Goal: Task Accomplishment & Management: Complete application form

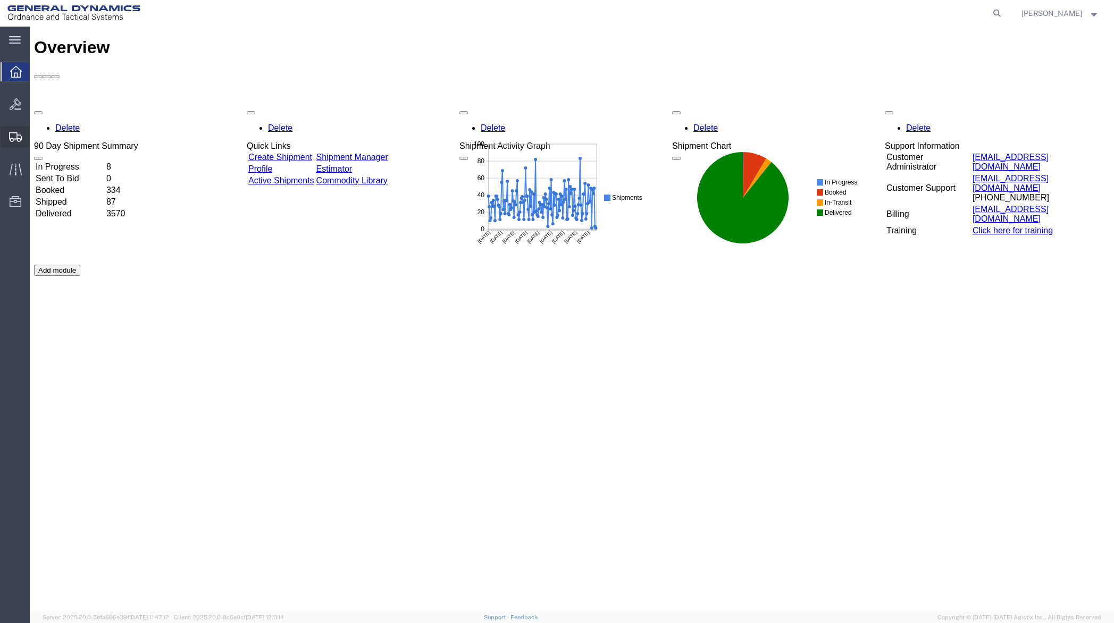
click at [0, 0] on span "Create Shipment" at bounding box center [0, 0] width 0 height 0
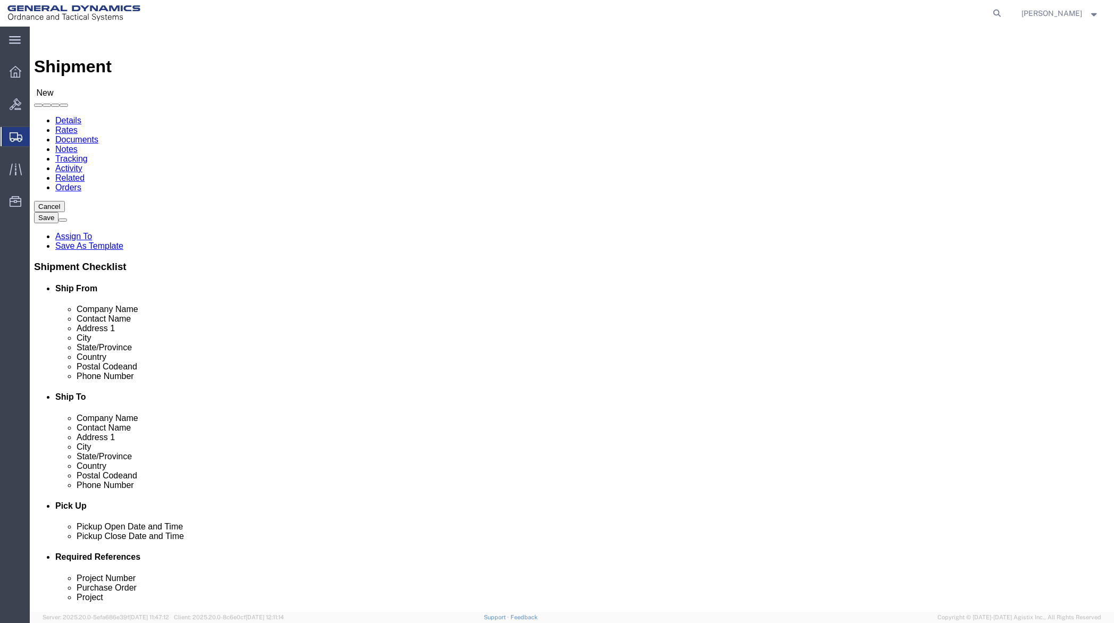
select select
click input "text"
type input "[PERSON_NAME]"
click input "text"
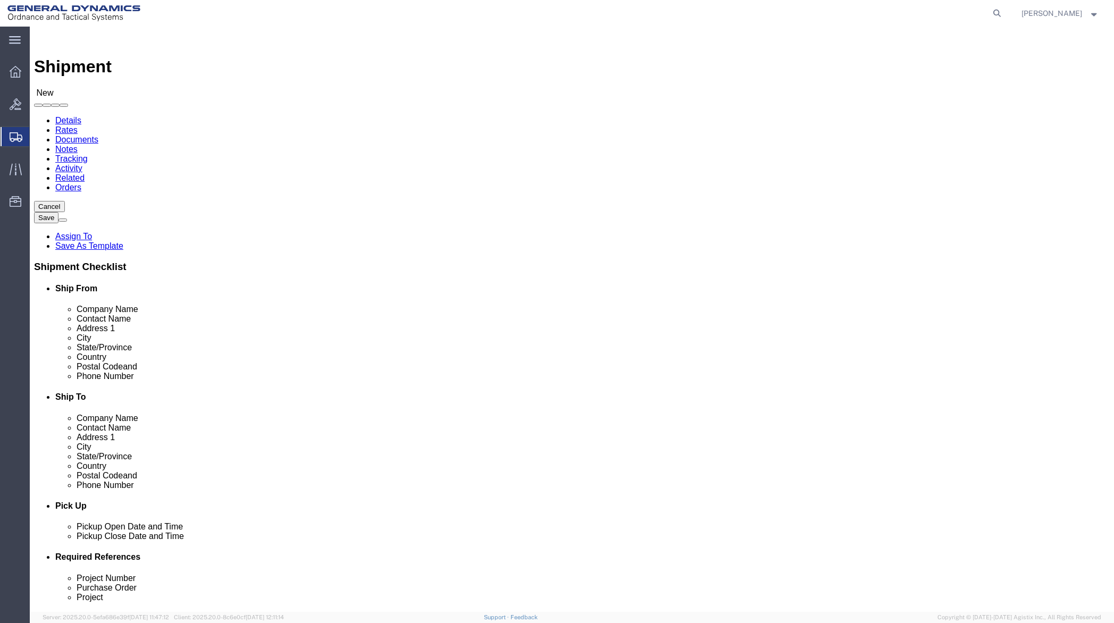
drag, startPoint x: 647, startPoint y: 197, endPoint x: 583, endPoint y: 197, distance: 63.8
click div "Company Name DalTech INC Da"
type input "Daltech Inc"
paste input "[STREET_ADDRESS]"
type input "[STREET_ADDRESS]"
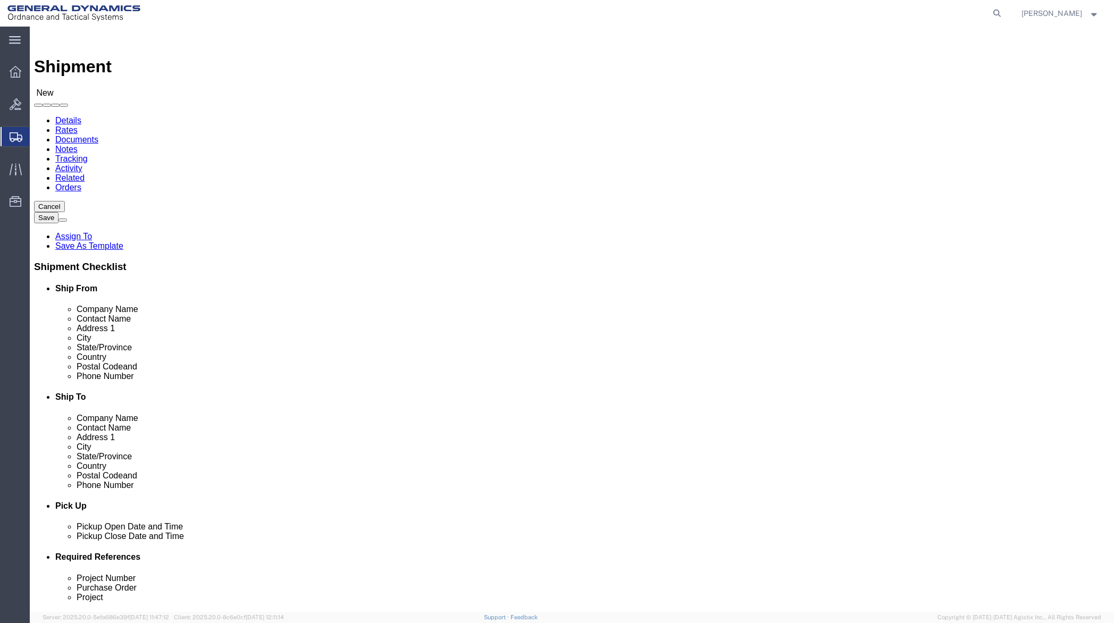
click input "text"
paste input "[GEOGRAPHIC_DATA]"
type input "[GEOGRAPHIC_DATA]"
click div
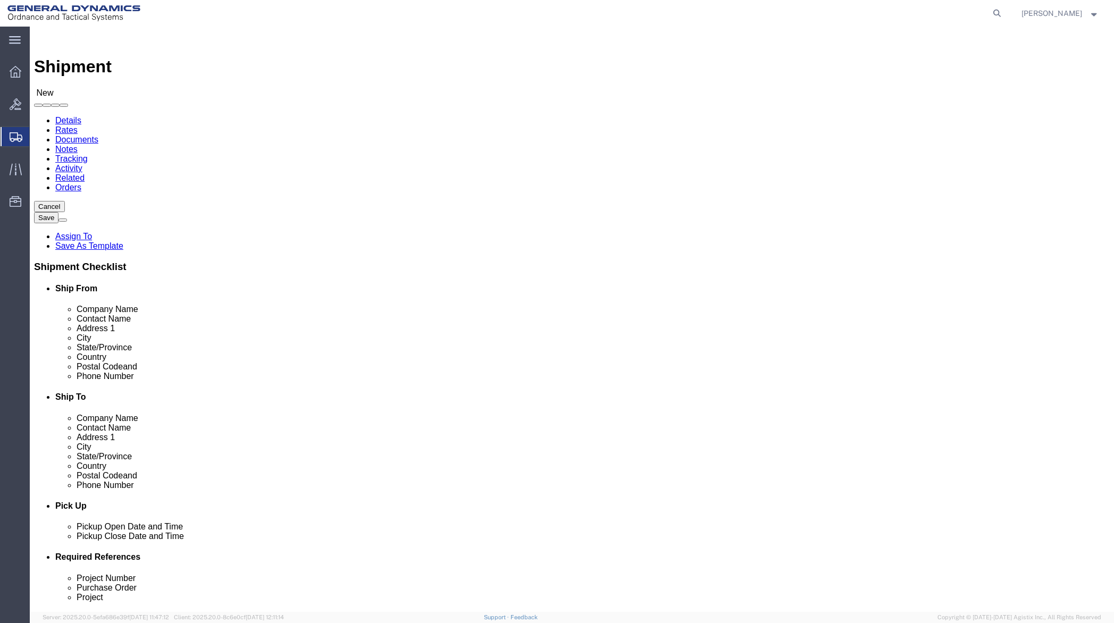
click input "Postal Code"
type input "18706"
click input "text"
type input "[PHONE_NUMBER]"
select select "MYPROFILE"
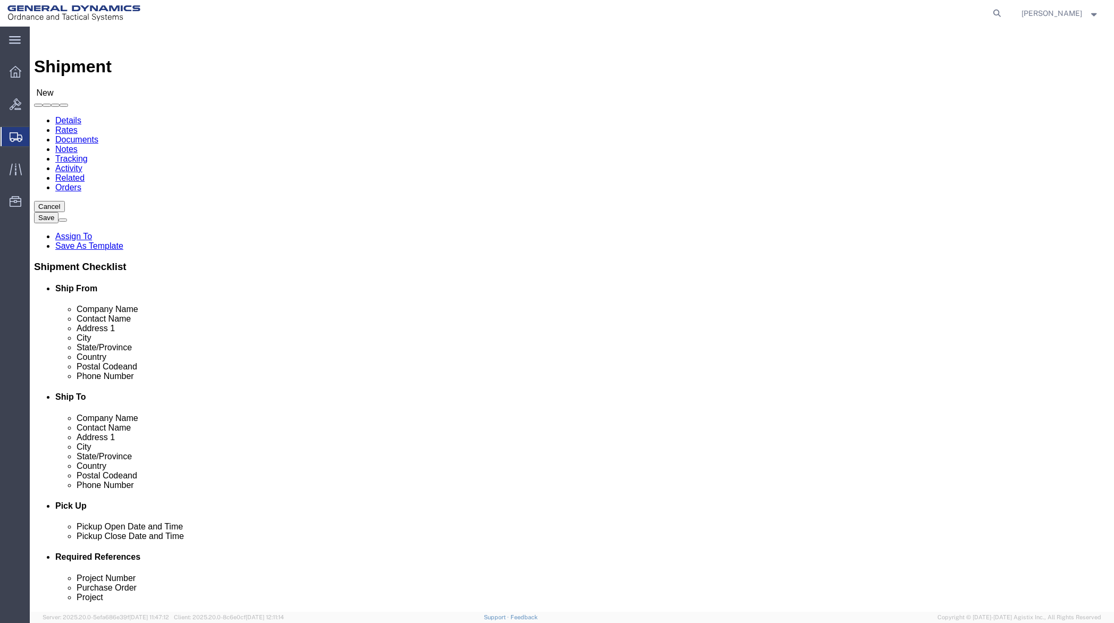
select select "[GEOGRAPHIC_DATA]"
drag, startPoint x: 237, startPoint y: 219, endPoint x: 146, endPoint y: 222, distance: 91.0
click div "Contact Name"
type input "[PERSON_NAME]"
type input "19850 IH 635"
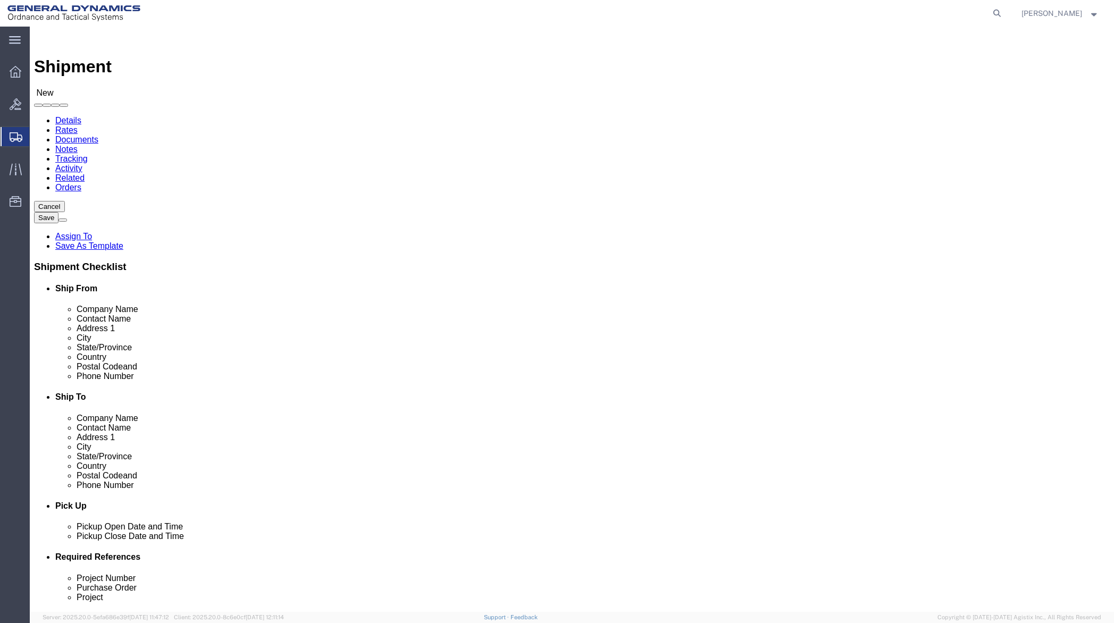
type input "Mesquite"
type input "75149"
type input "[PHONE_NUMBER]"
click input "text"
type input "[PERSON_NAME][EMAIL_ADDRESS][PERSON_NAME][DOMAIN_NAME]"
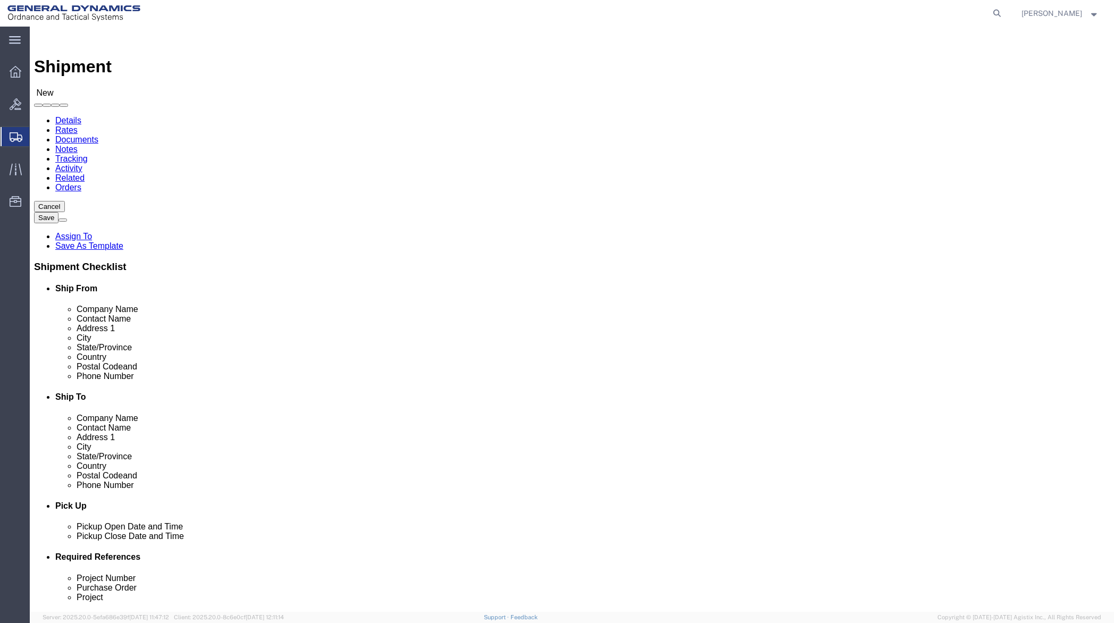
click span
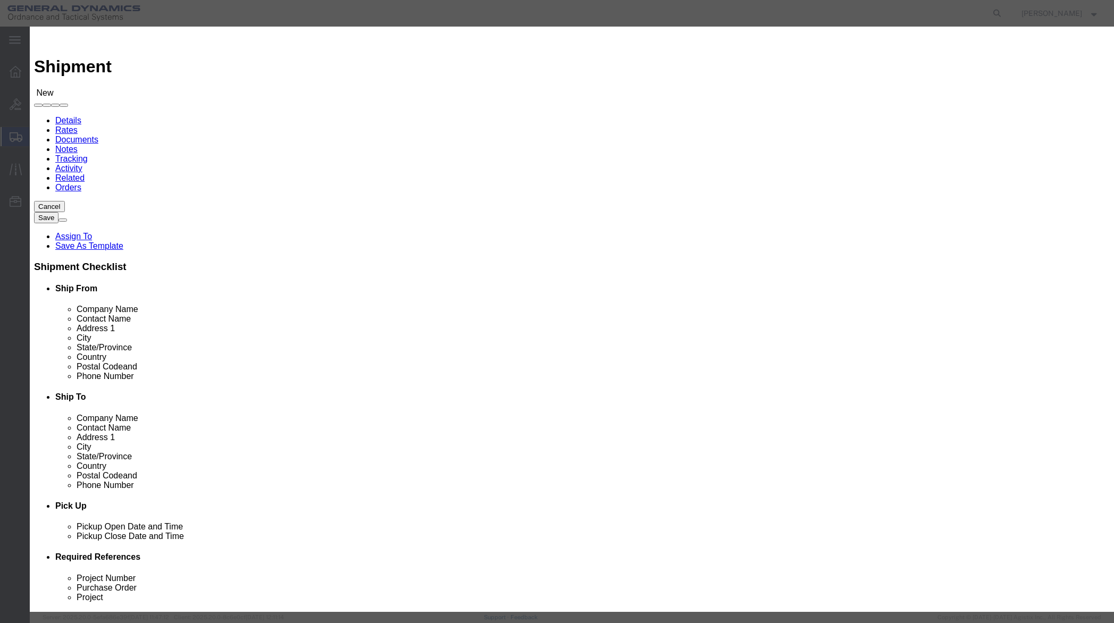
click input "checkbox"
checkbox input "true"
click button "Save"
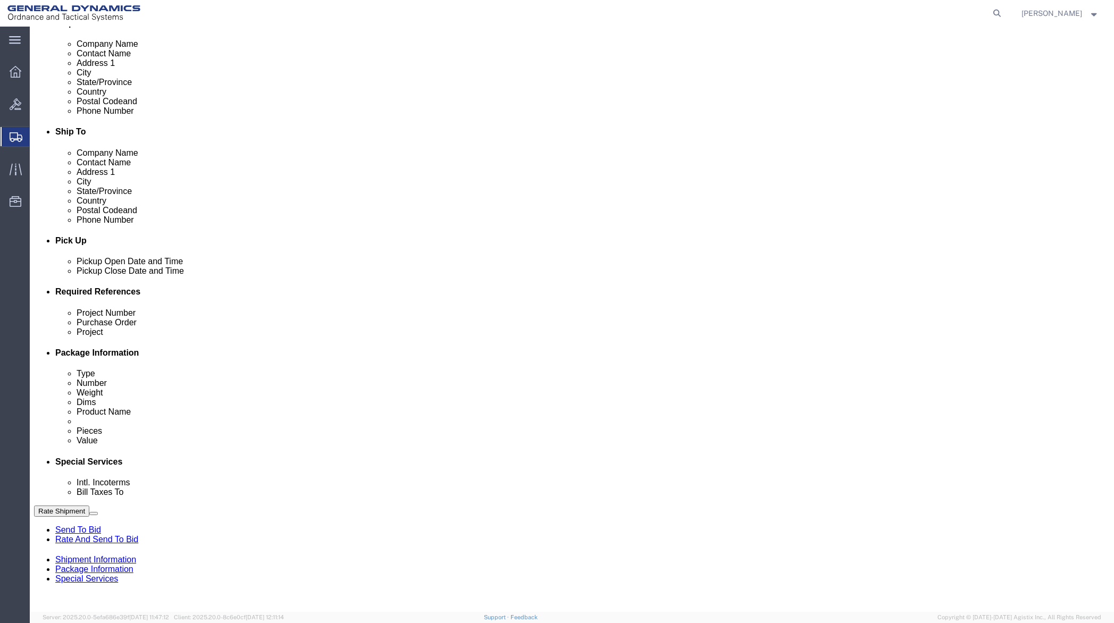
scroll to position [266, 0]
click div "[DATE] 4:00 PM"
click input "4:00 PM"
type input "11:00 AM"
click button "Apply"
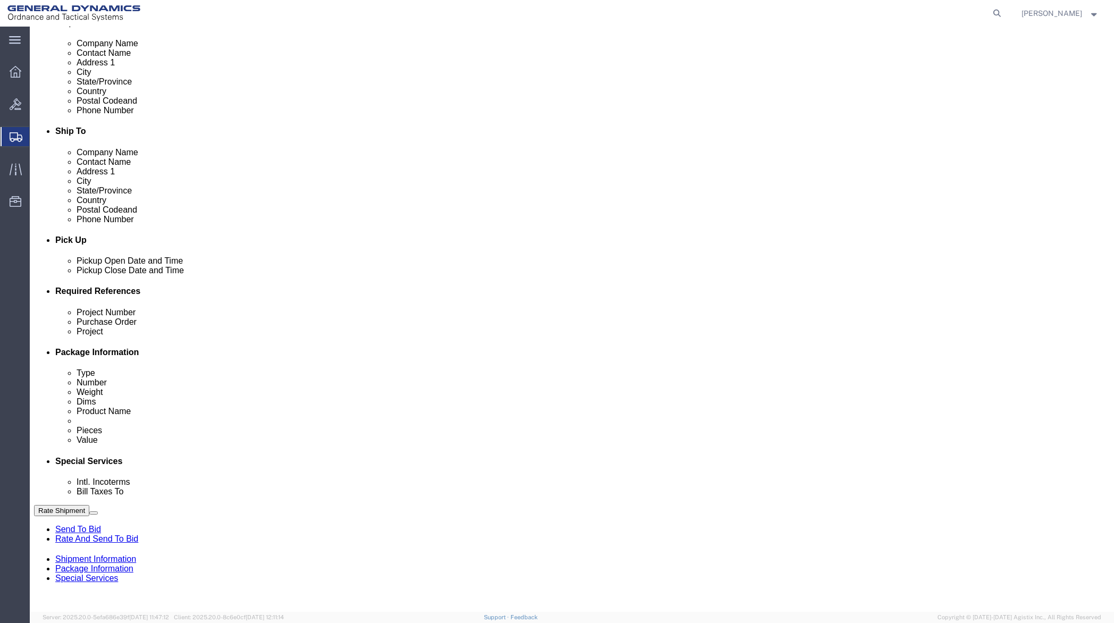
click div "[DATE] 12:00 PM"
type input "2:00 PM"
click button "Apply"
click input "text"
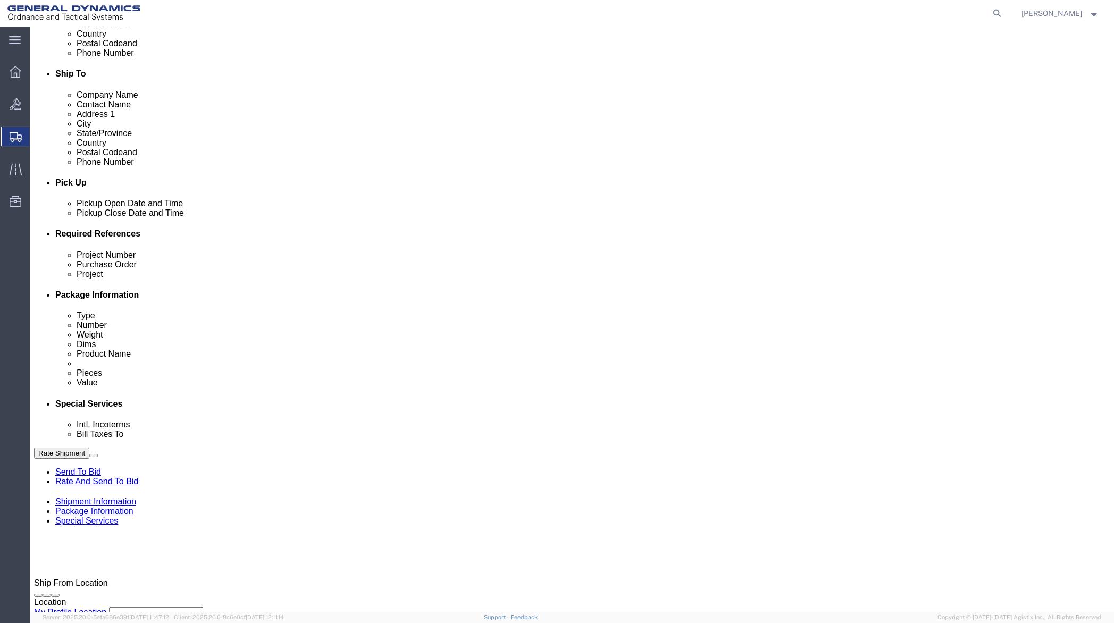
scroll to position [328, 0]
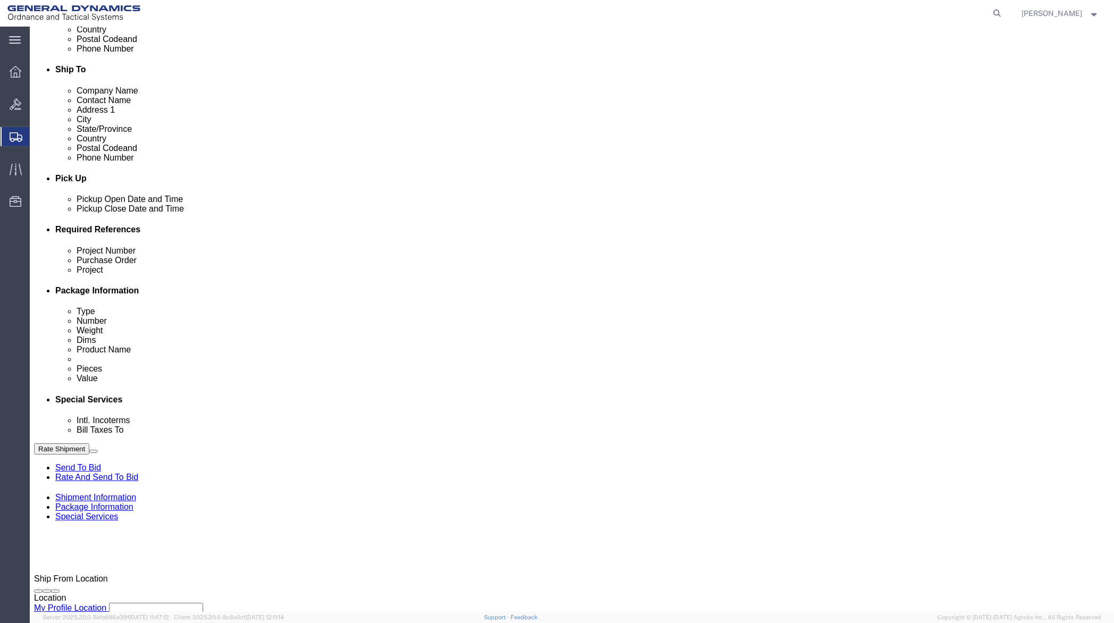
type input "50SOQ"
click input "text"
type input "NA"
click button "Continue"
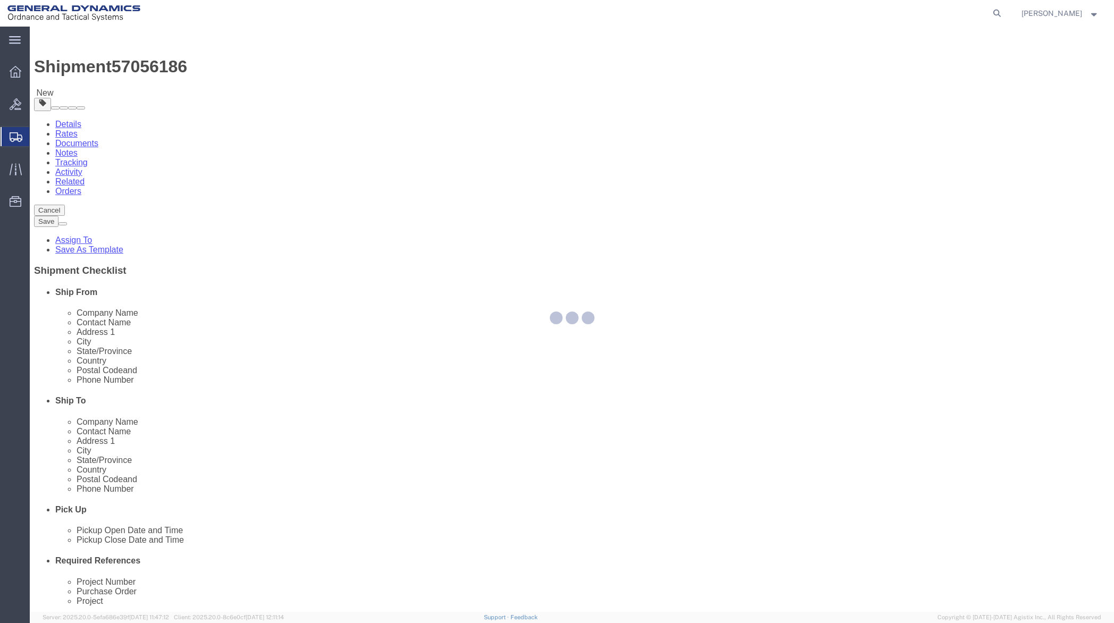
select select "CBOX"
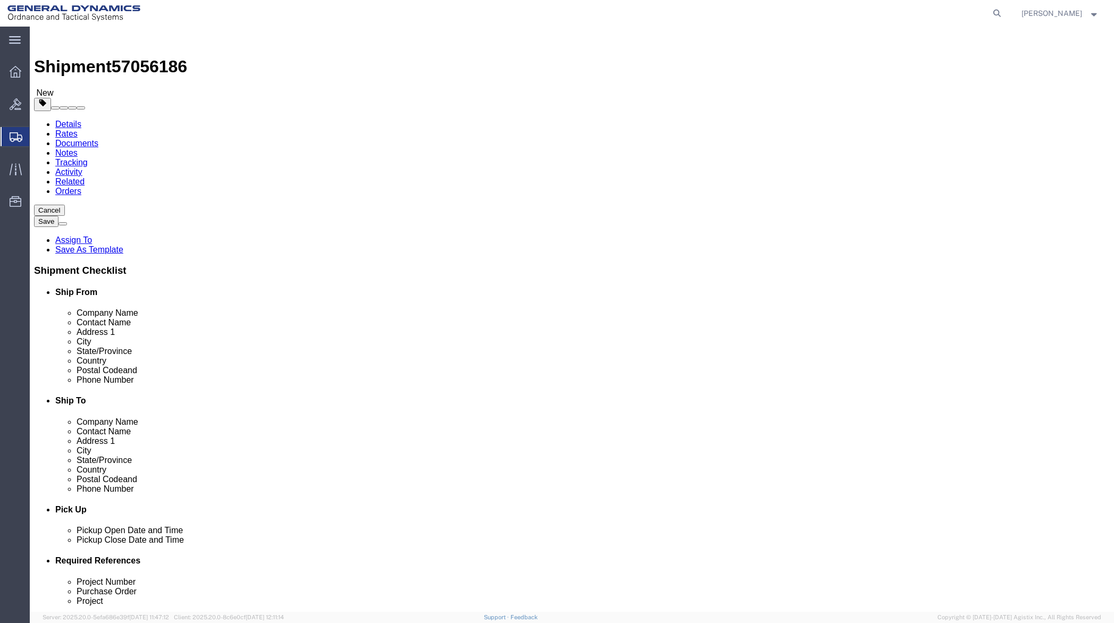
click input "text"
type input "10"
type input "60"
type input "20"
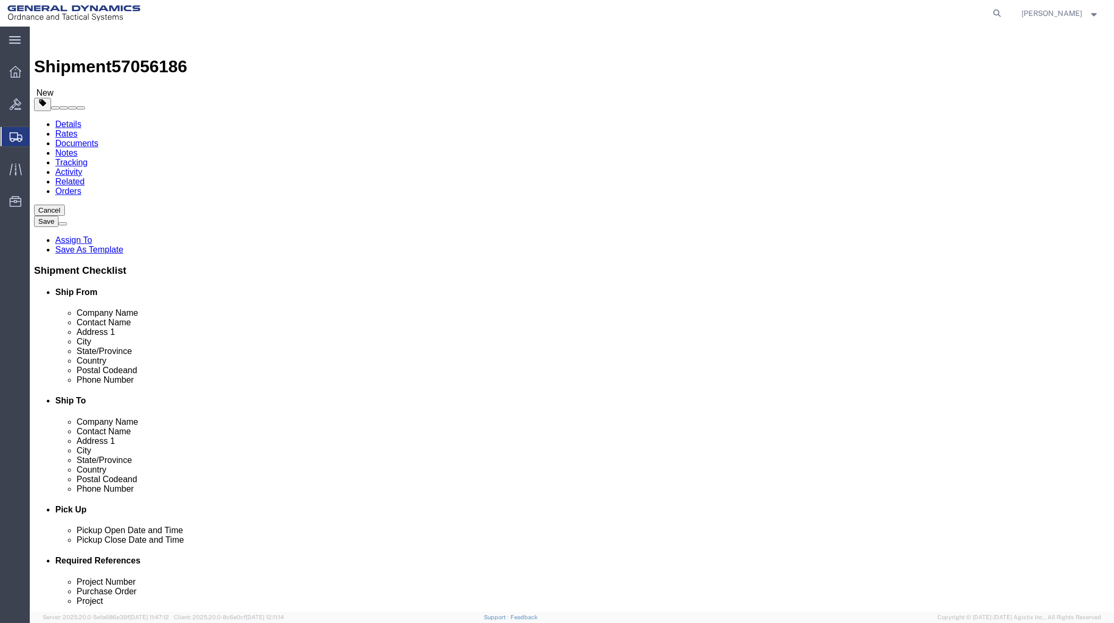
click link "Add Content"
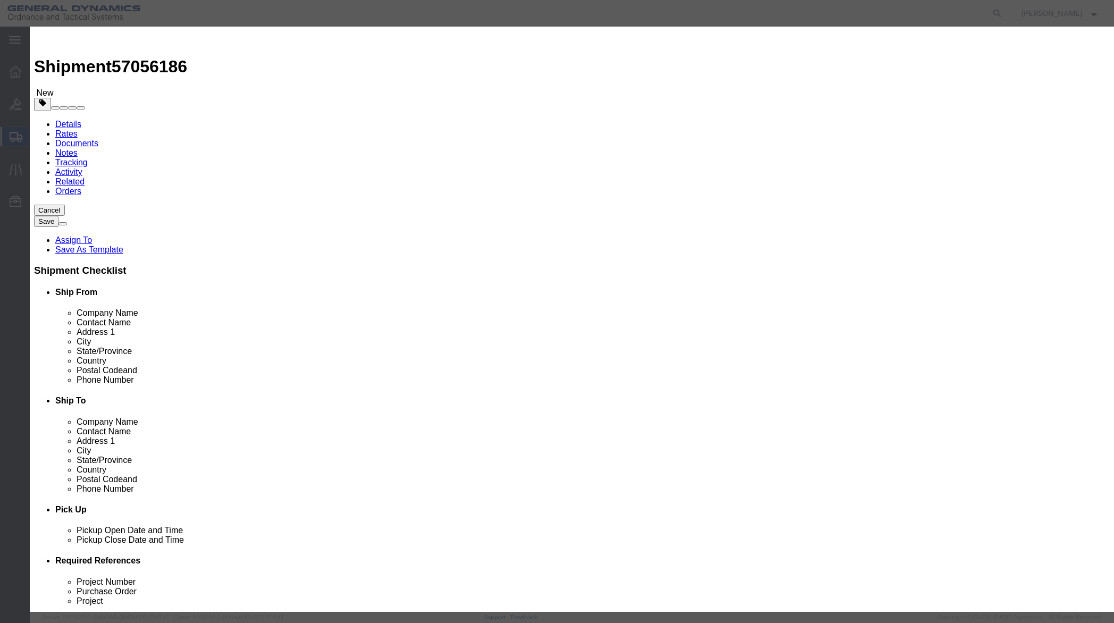
click input "text"
type input "Sampel"
drag, startPoint x: 366, startPoint y: 103, endPoint x: 350, endPoint y: 101, distance: 16.1
click div "0"
type input "01"
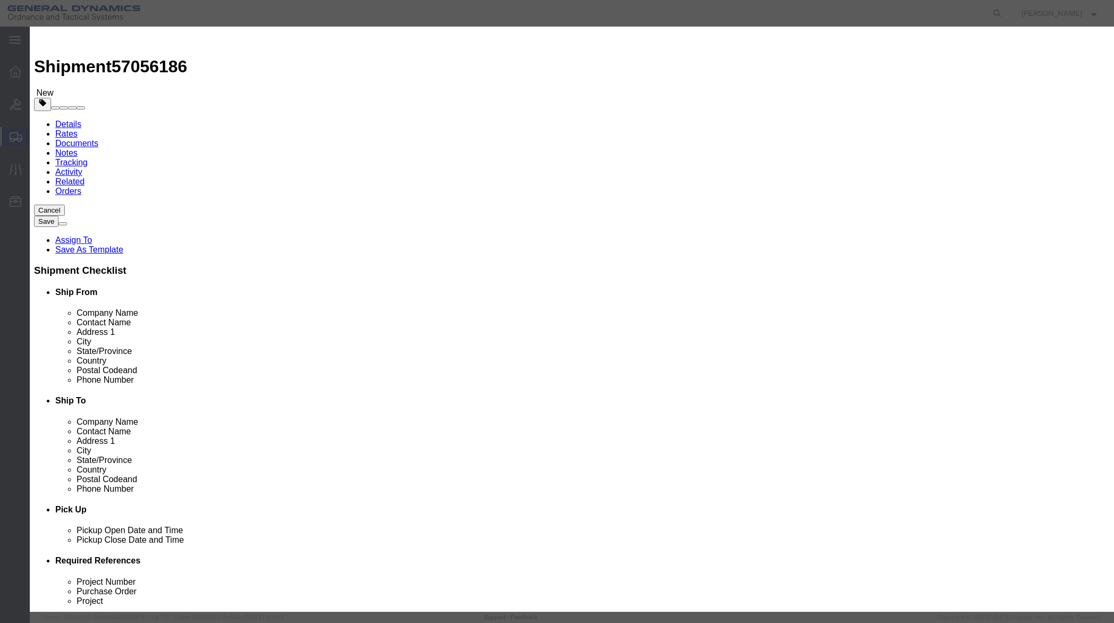
click input "text"
type input "4500"
click select "Select 50 55 60 65 70 85 92.5 100 125 175 250 300 400"
select select "70"
click select "Select 50 55 60 65 70 85 92.5 100 125 175 250 300 400"
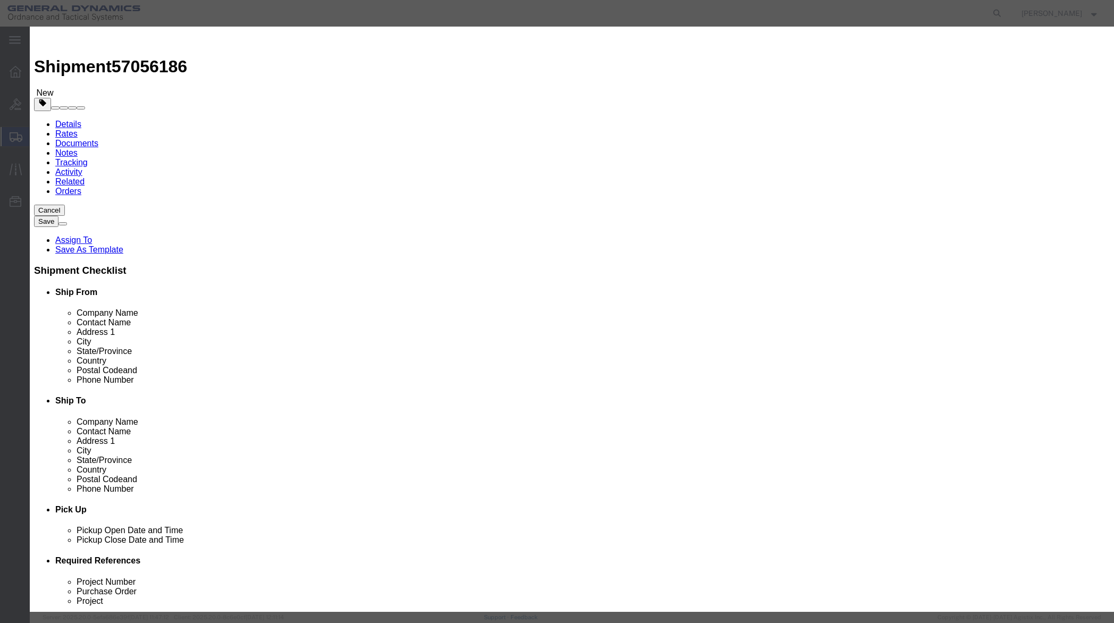
click button "Save & Close"
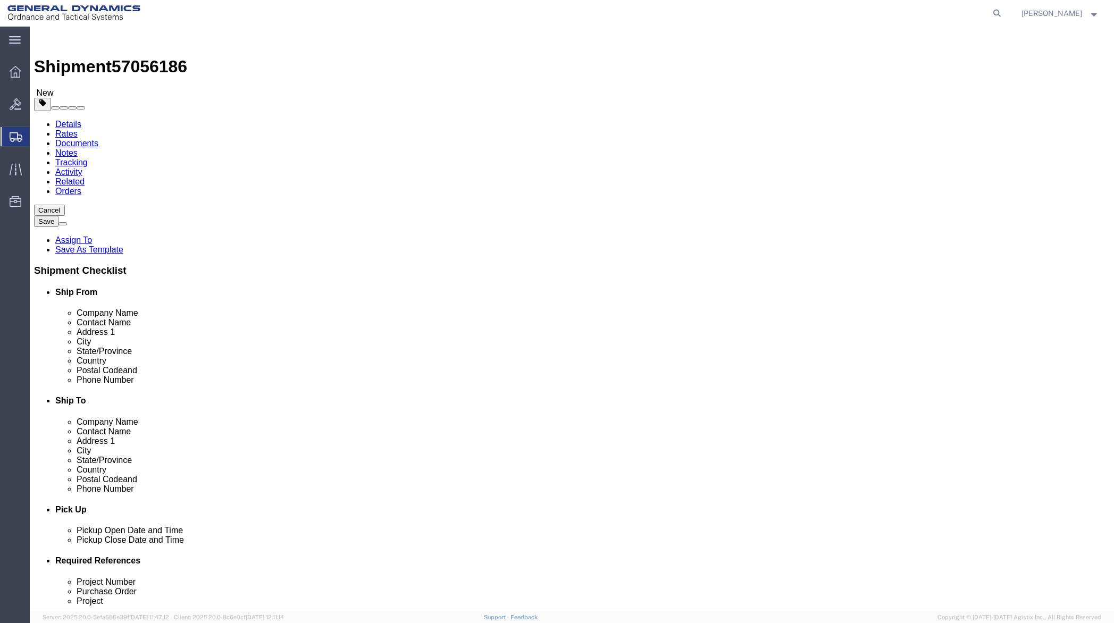
click button "Continue"
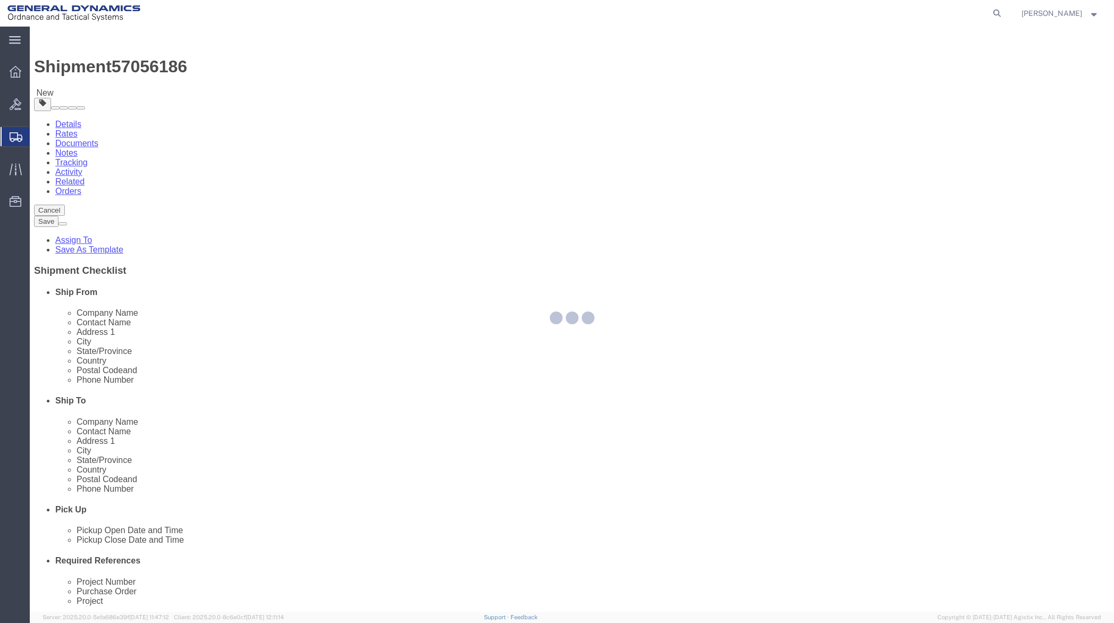
select select
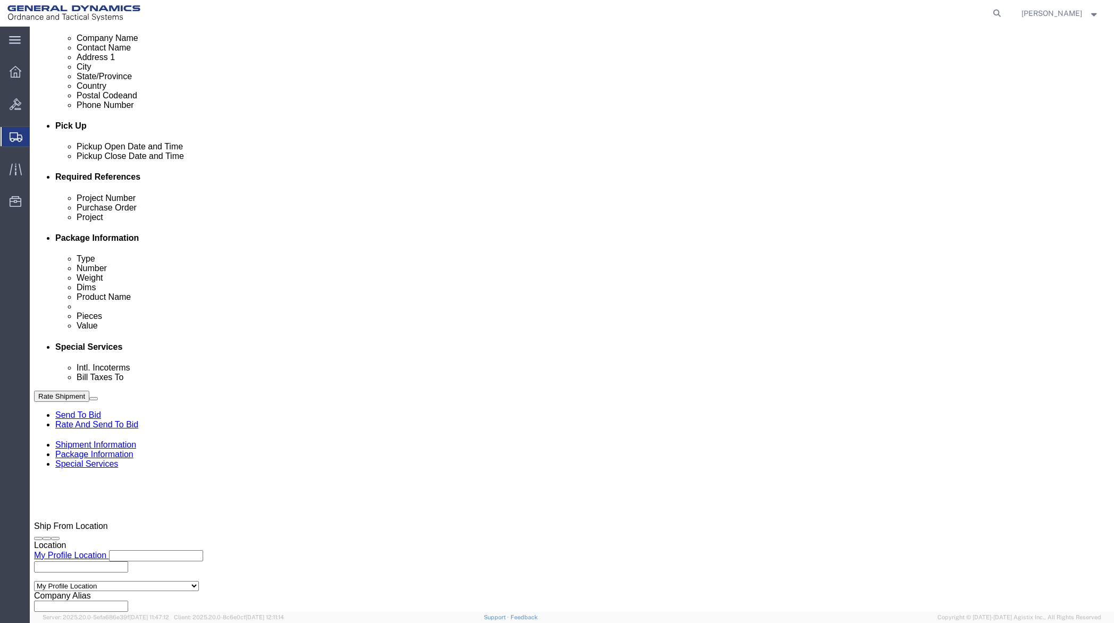
scroll to position [425, 0]
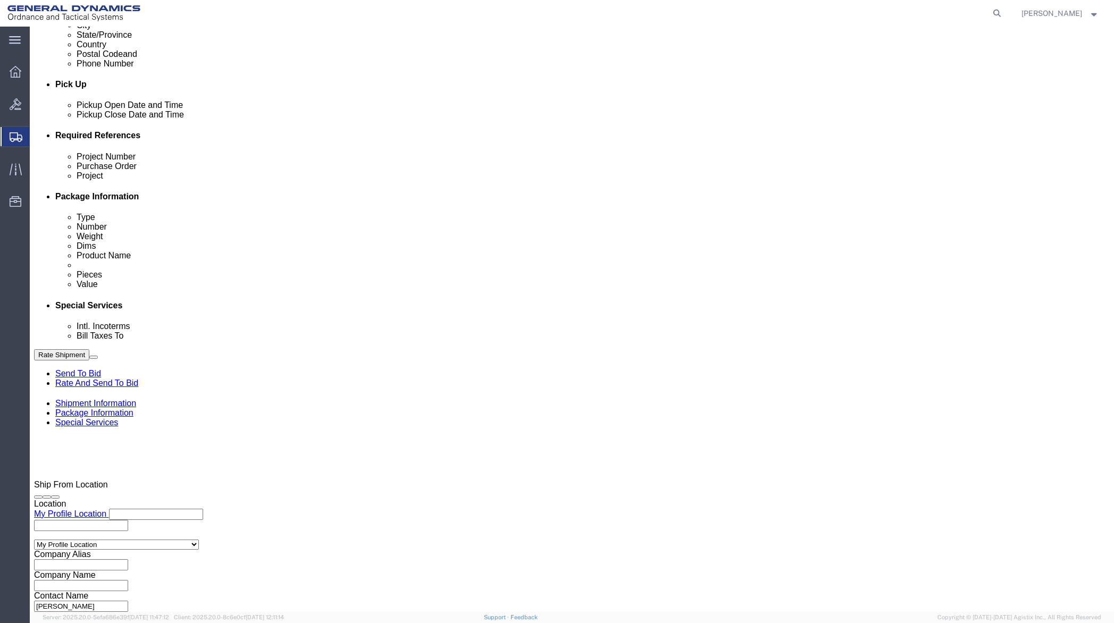
click select "Select Recipient Account Sender/Shipper Third Party Account"
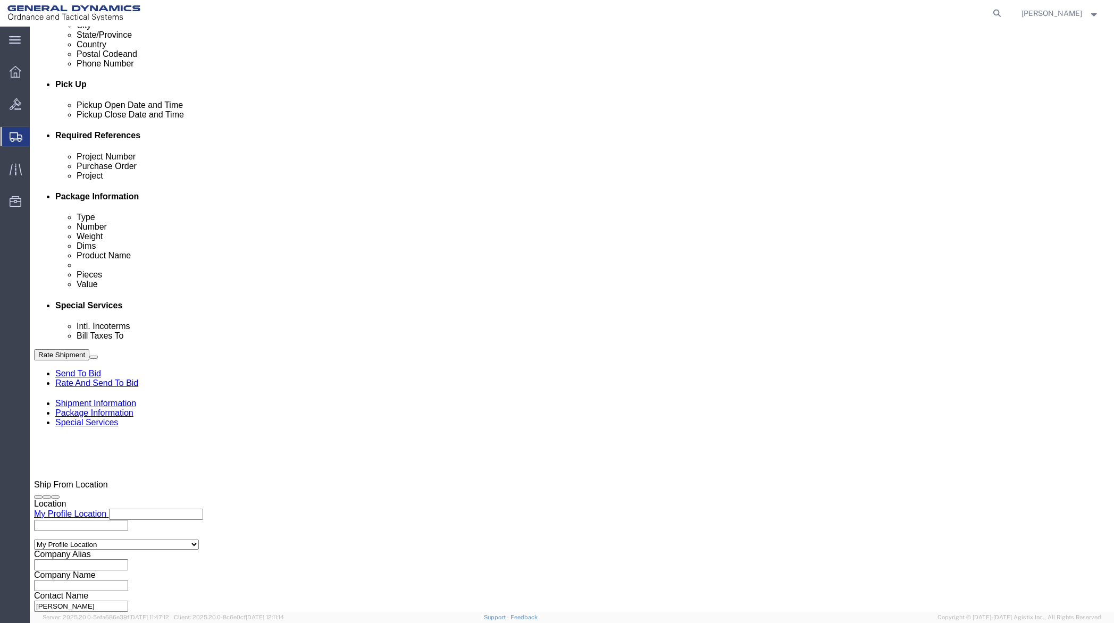
select select "RCPN"
click select "Select Recipient Account Sender/Shipper Third Party Account"
type input "Daltech Inc"
type input "[STREET_ADDRESS]"
select select "US"
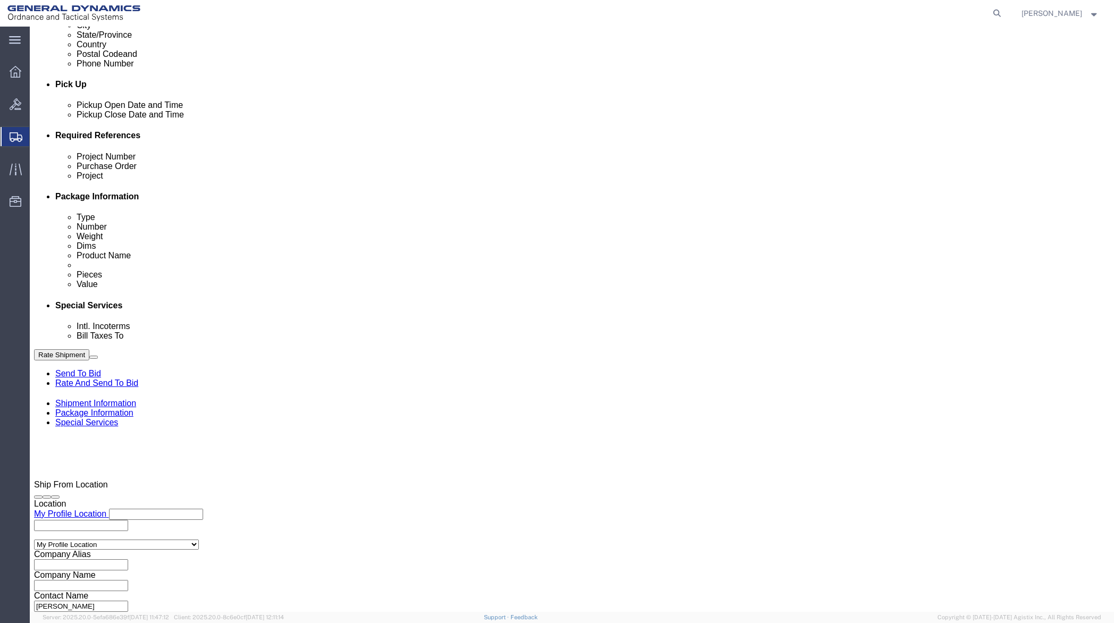
select select "PA"
type input "[PHONE_NUMBER]"
type input "[PERSON_NAME]"
type input "[GEOGRAPHIC_DATA]"
type input "18706"
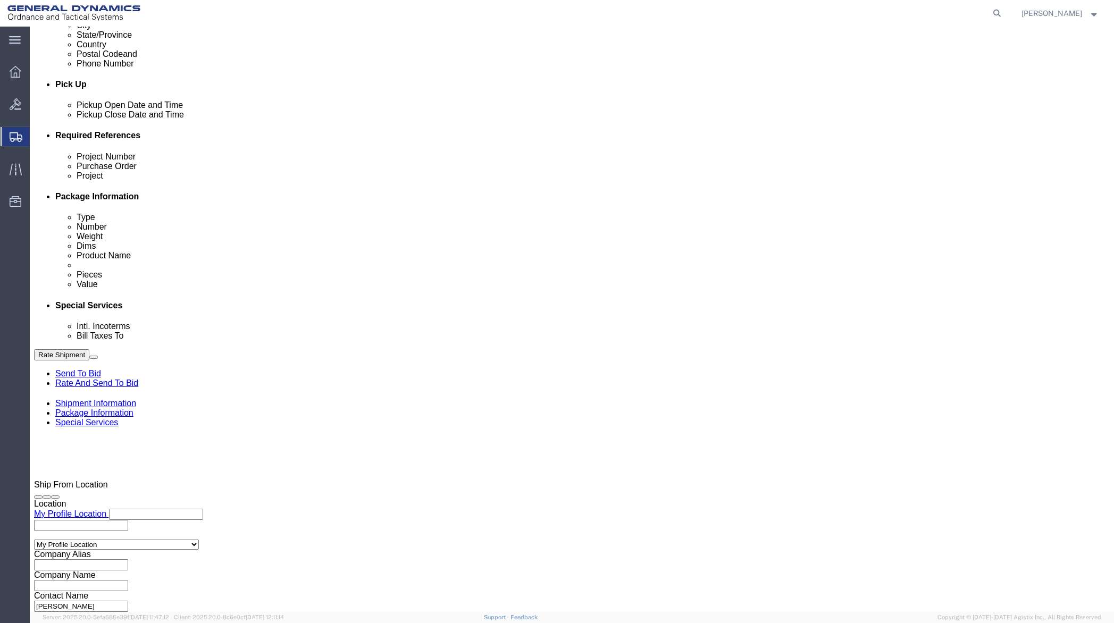
click select "Select DHL FedEx Express UPS"
select select "FedEx Express"
click select "Select DHL FedEx Express UPS"
click input "text"
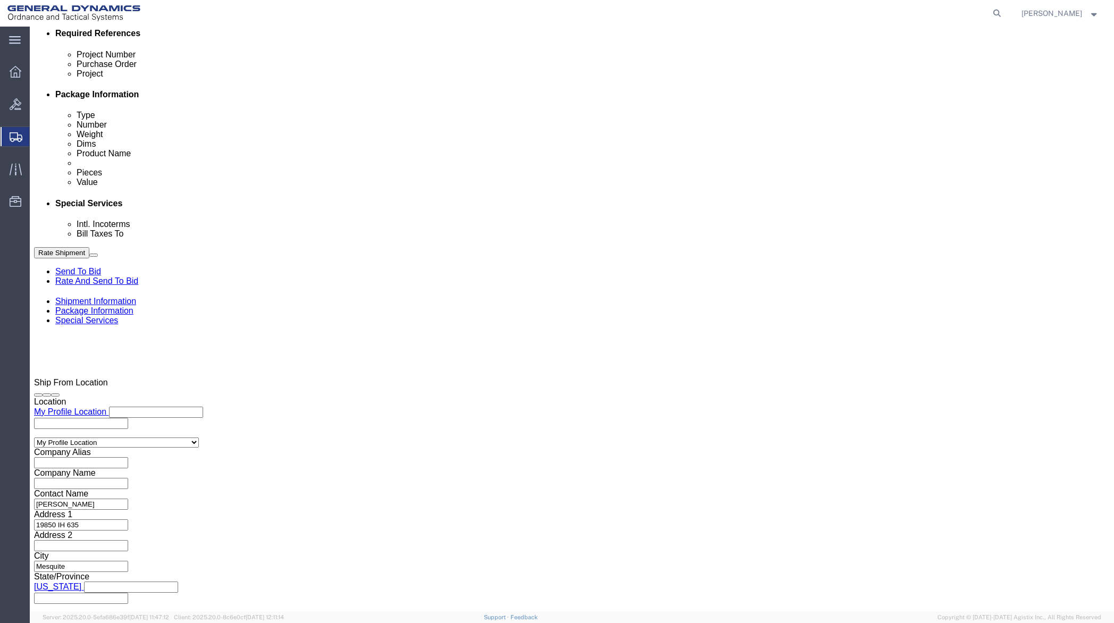
scroll to position [532, 0]
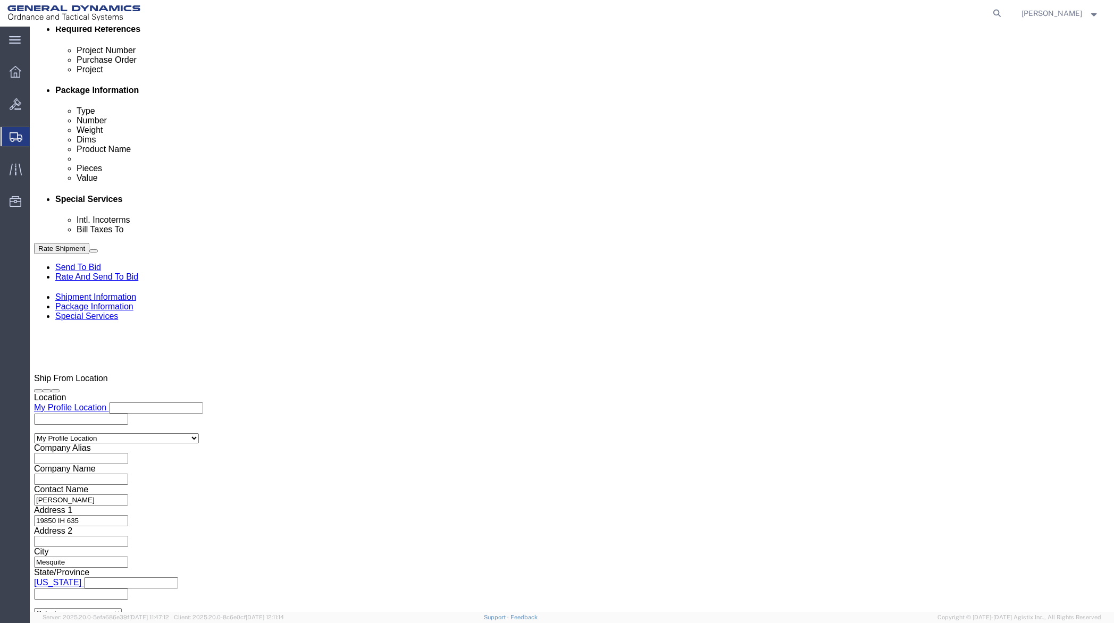
type input "152739818"
click input "BOL"
checkbox input "true"
click input "Packing List"
checkbox input "true"
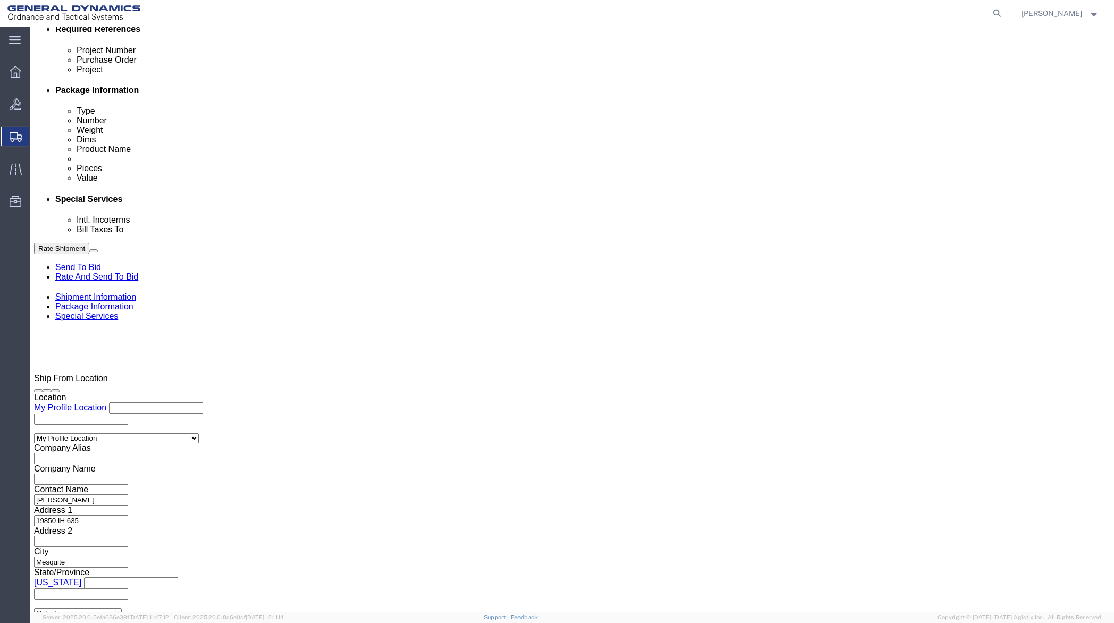
click input "Shipping Label"
checkbox input "true"
click button "Rate Shipment"
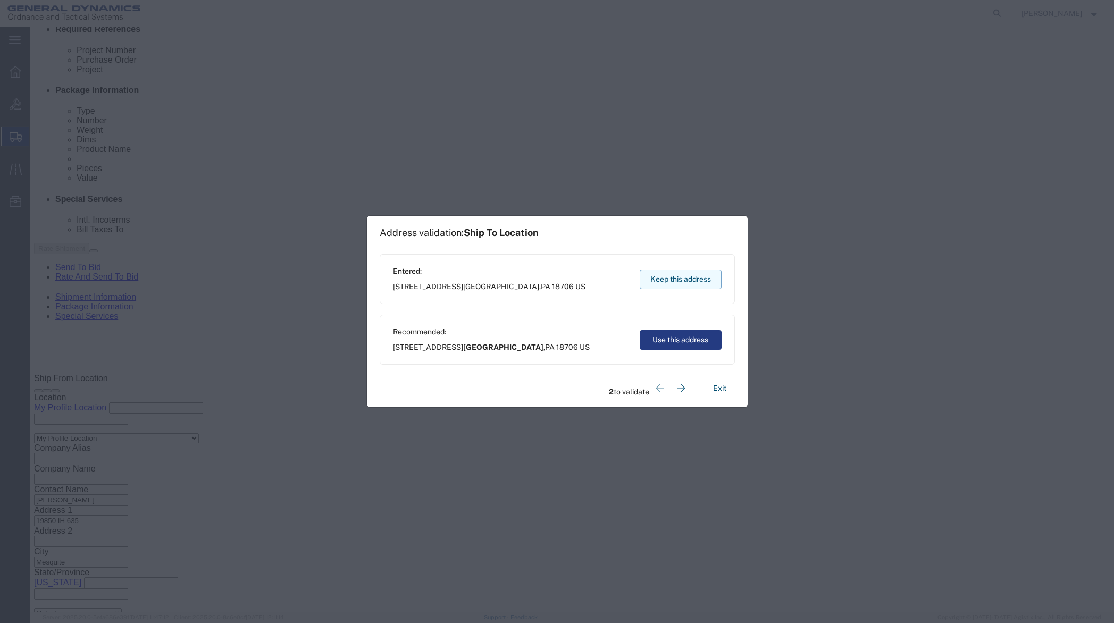
click at [671, 275] on button "Keep this address" at bounding box center [681, 280] width 82 height 20
click at [659, 275] on button "Keep this address" at bounding box center [681, 280] width 82 height 20
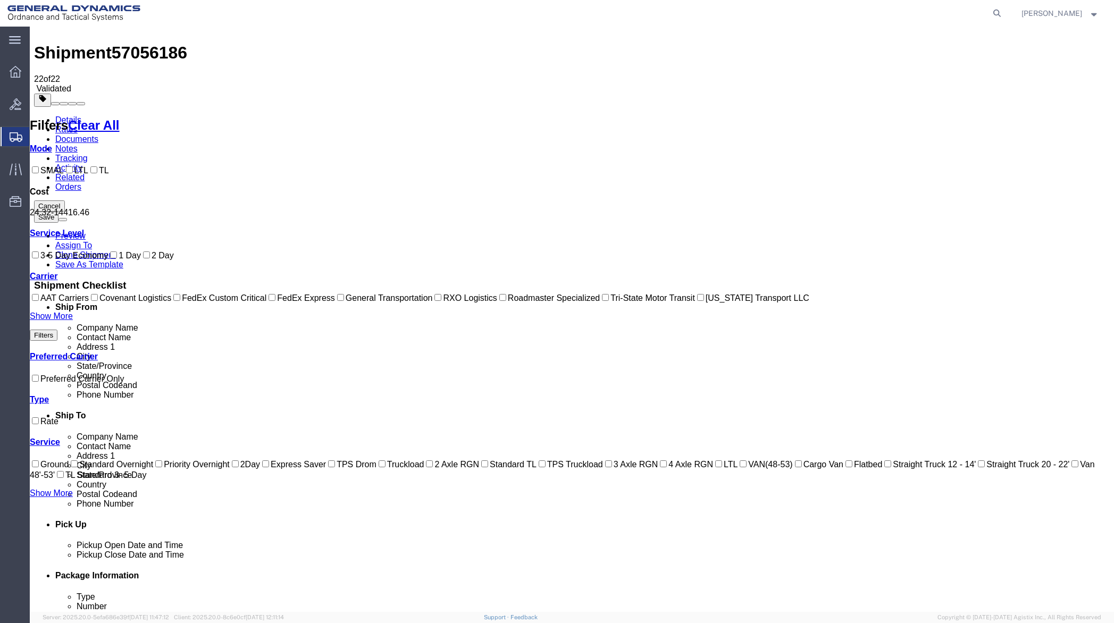
scroll to position [0, 0]
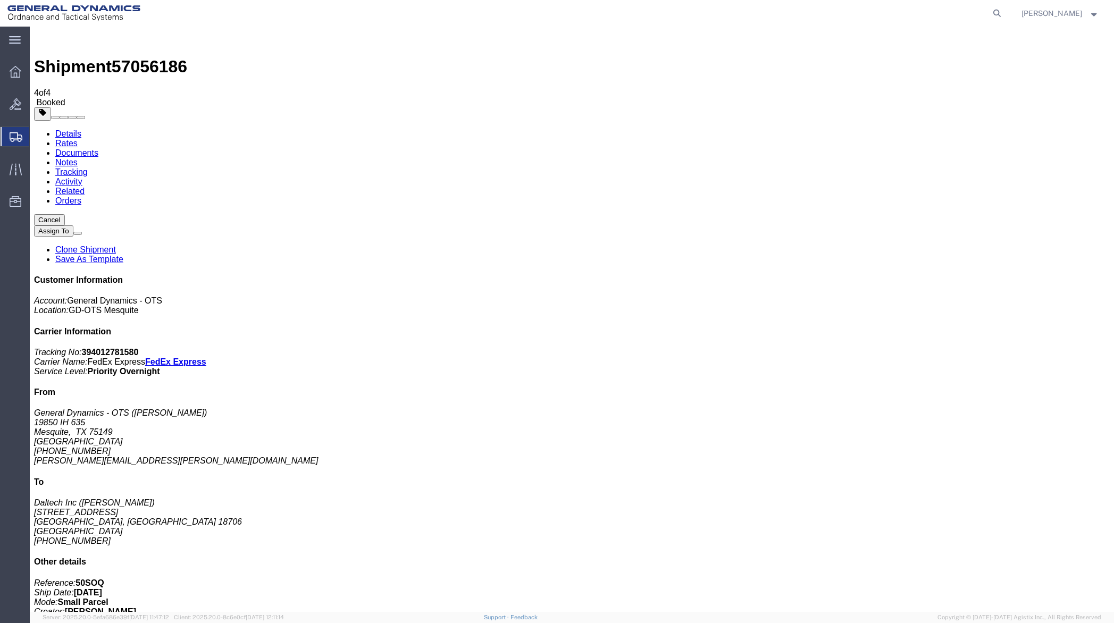
drag, startPoint x: 102, startPoint y: 188, endPoint x: 488, endPoint y: 190, distance: 386.6
click at [98, 148] on link "Documents" at bounding box center [76, 152] width 43 height 9
click at [77, 129] on link "Details" at bounding box center [68, 133] width 26 height 9
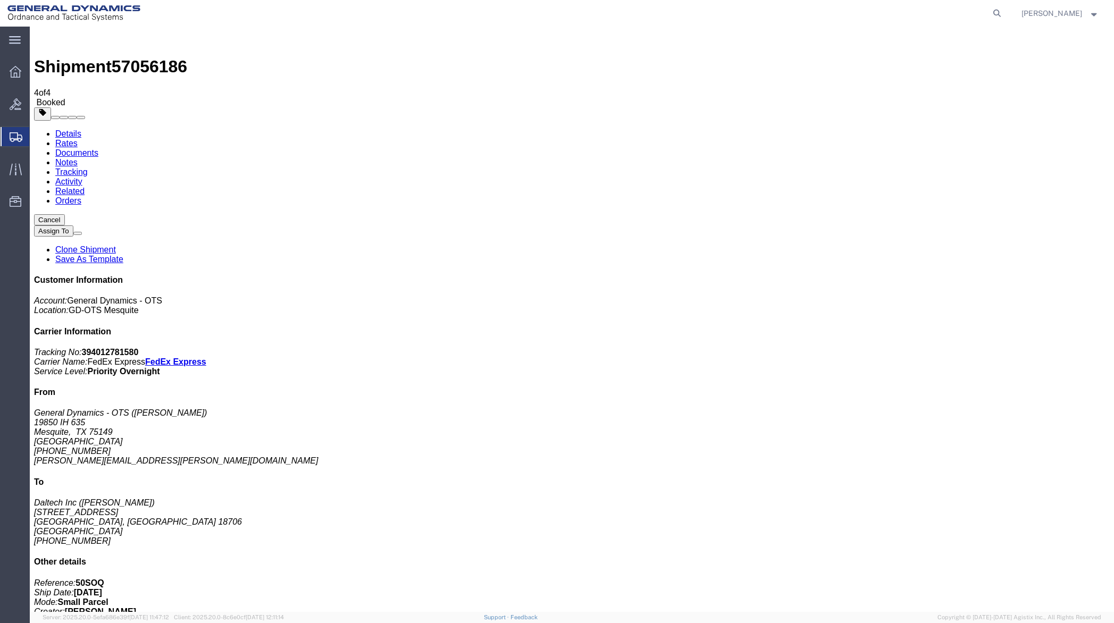
click link "Schedule pickup request"
